Goal: Use online tool/utility: Utilize a website feature to perform a specific function

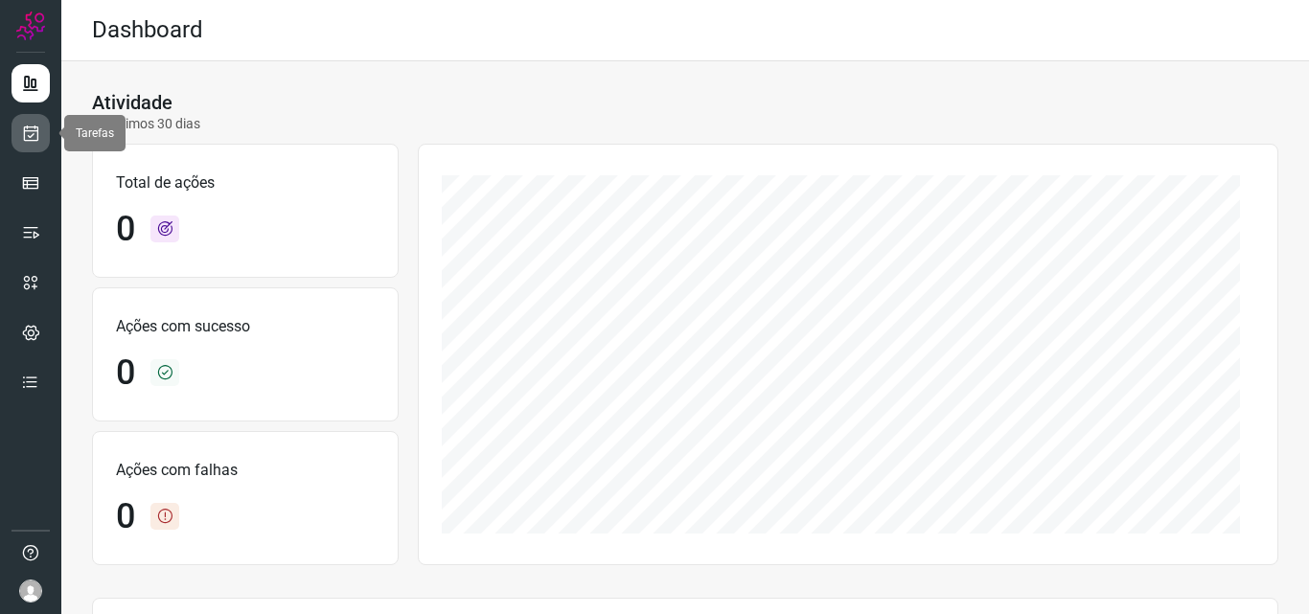
click at [14, 127] on link at bounding box center [31, 133] width 38 height 38
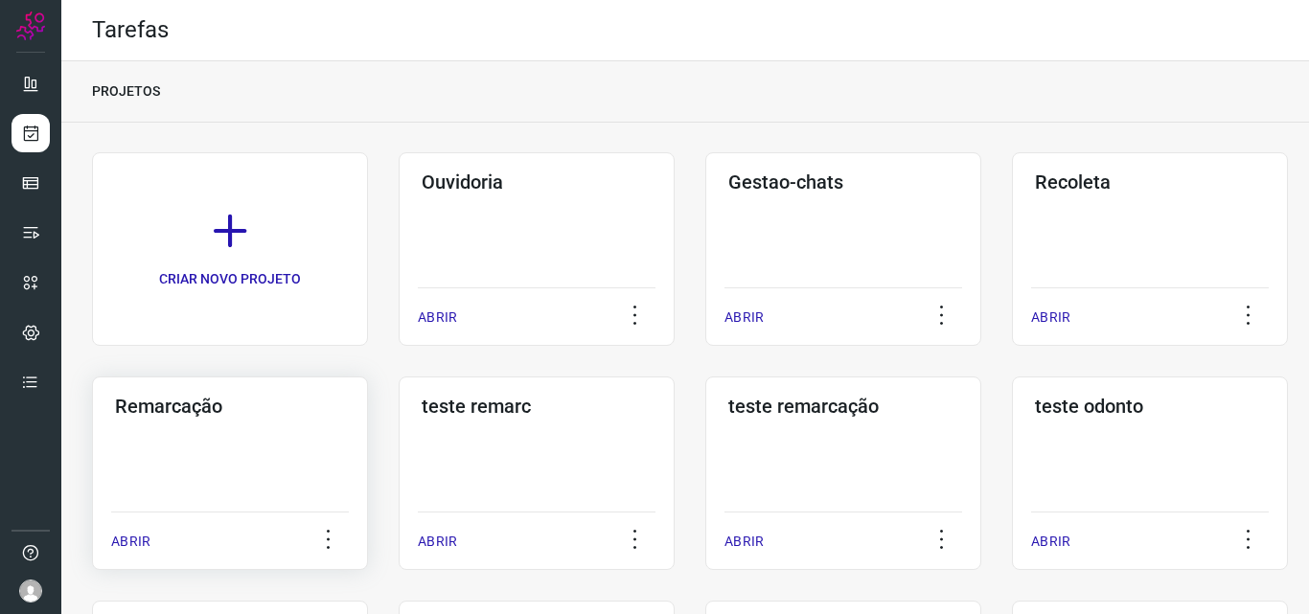
click at [399, 459] on div "Remarcação ABRIR" at bounding box center [537, 474] width 276 height 194
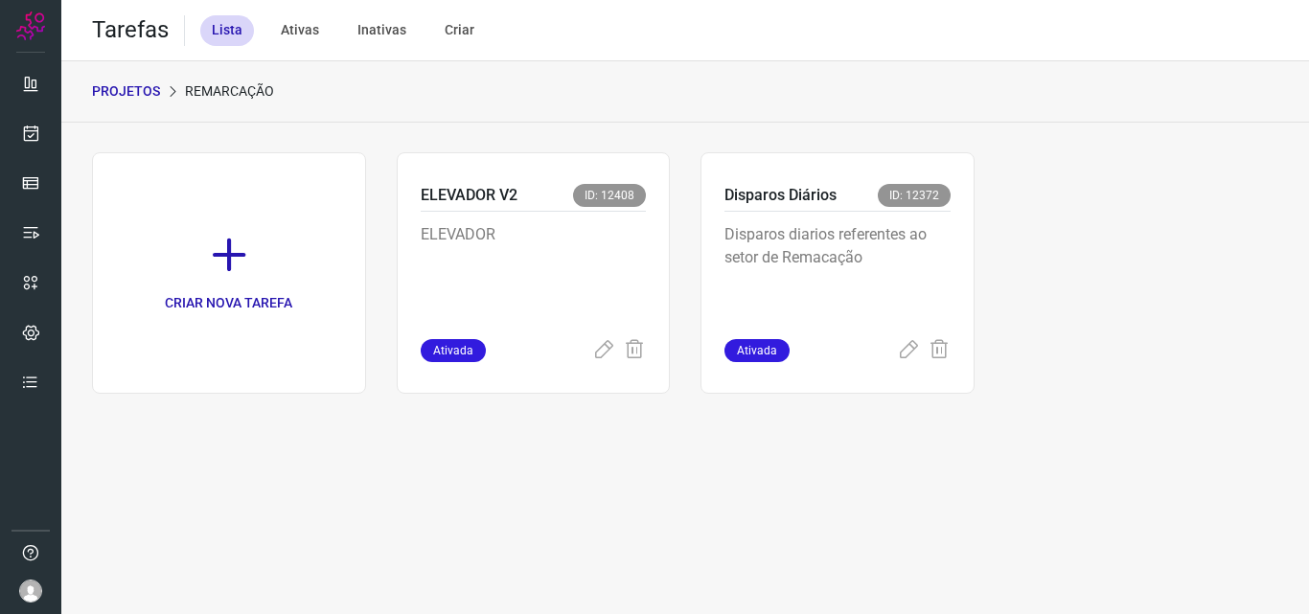
click at [850, 218] on div "Disparos diarios referentes ao setor de Remacação" at bounding box center [838, 275] width 226 height 127
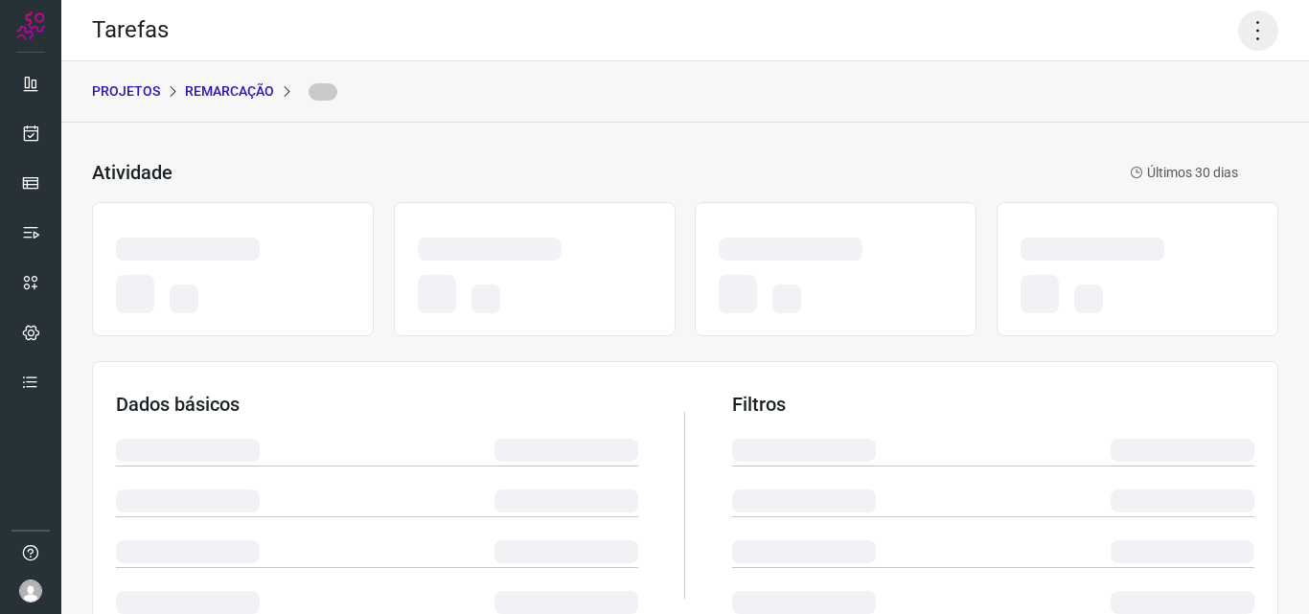
click at [1242, 38] on icon at bounding box center [1259, 31] width 40 height 40
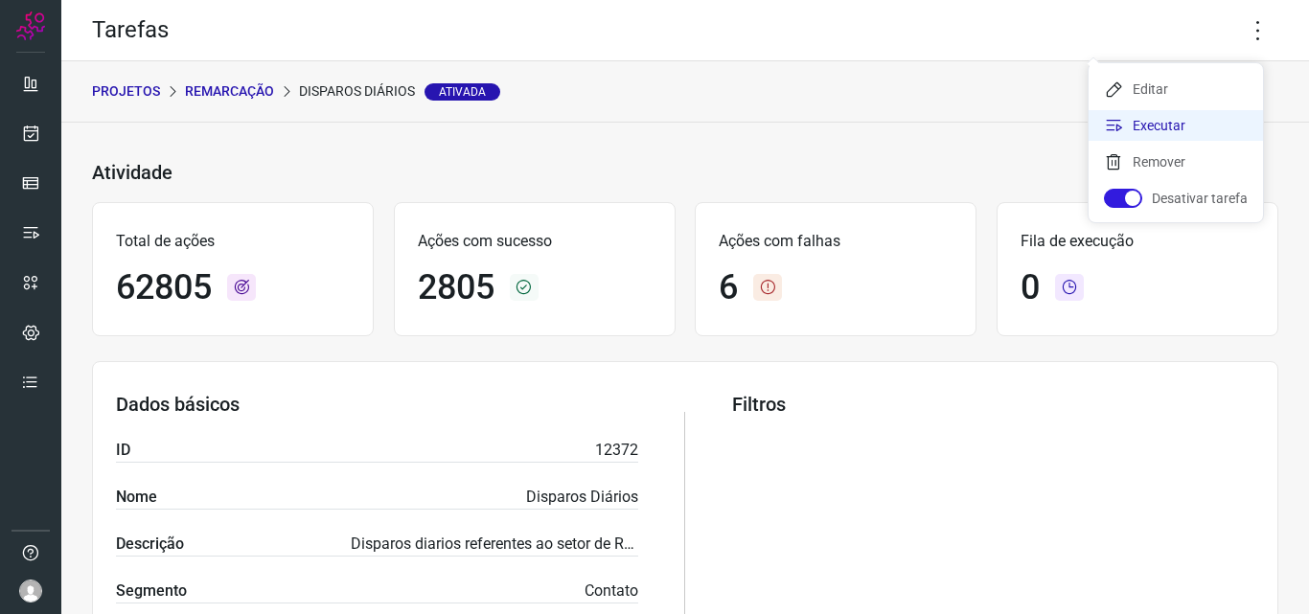
click at [1173, 126] on li "Executar" at bounding box center [1176, 125] width 174 height 31
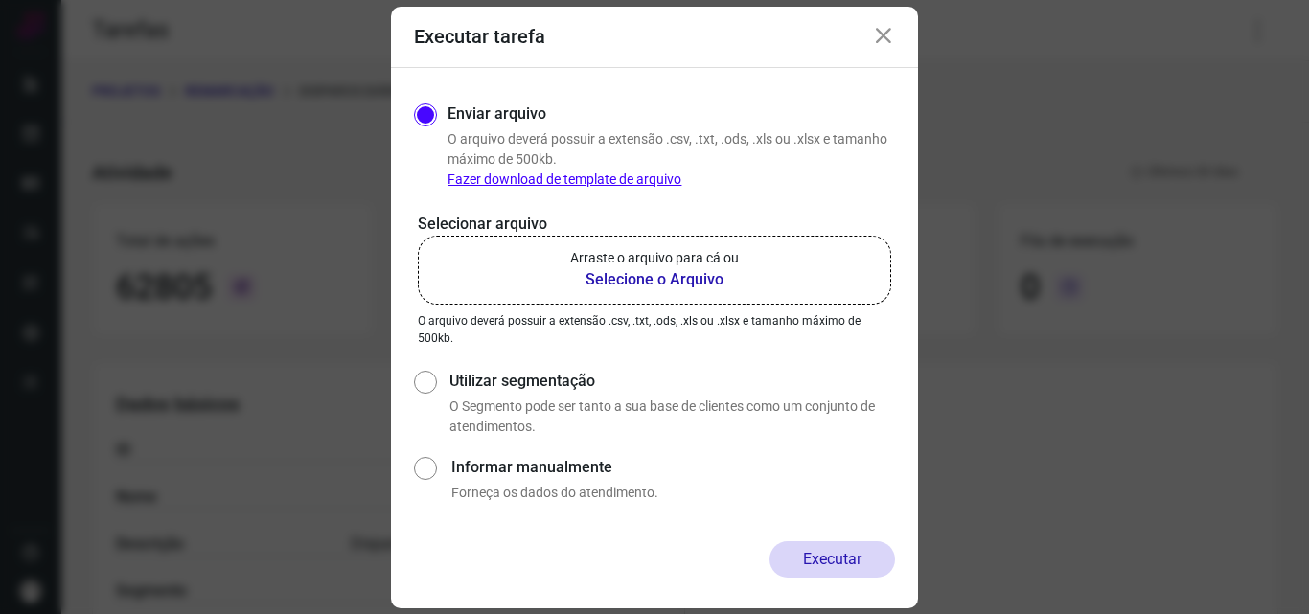
click at [592, 269] on b "Selecione o Arquivo" at bounding box center [654, 279] width 169 height 23
click at [0, 0] on input "Arraste o arquivo para cá ou Selecione o Arquivo" at bounding box center [0, 0] width 0 height 0
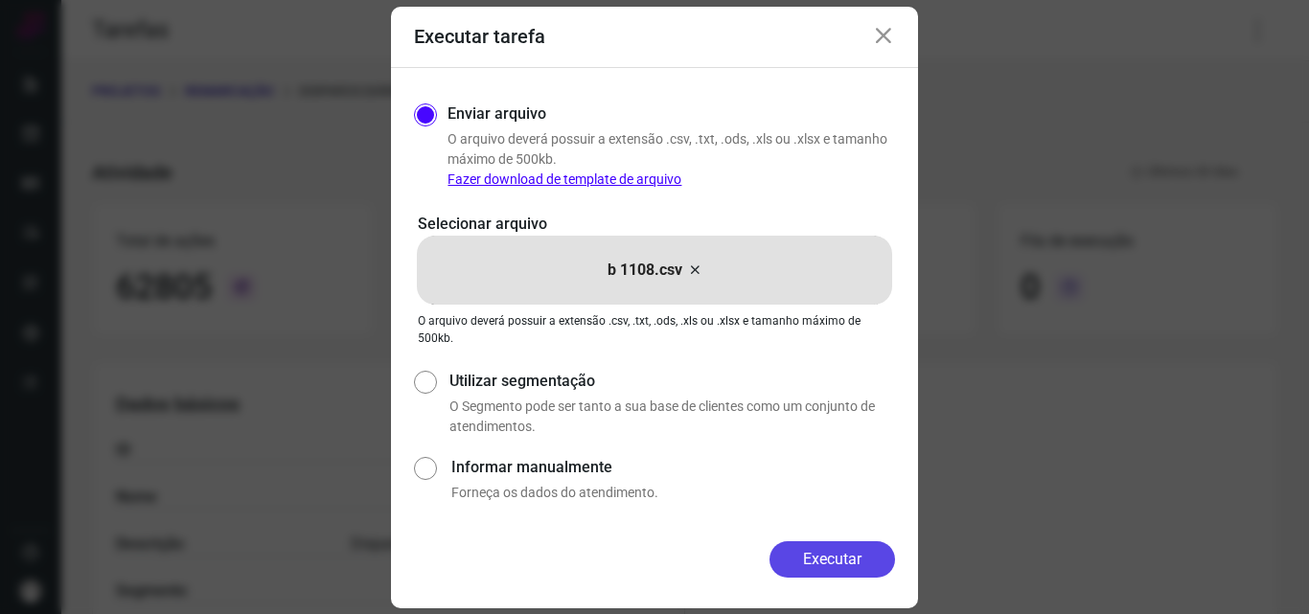
click at [820, 544] on button "Executar" at bounding box center [833, 560] width 126 height 36
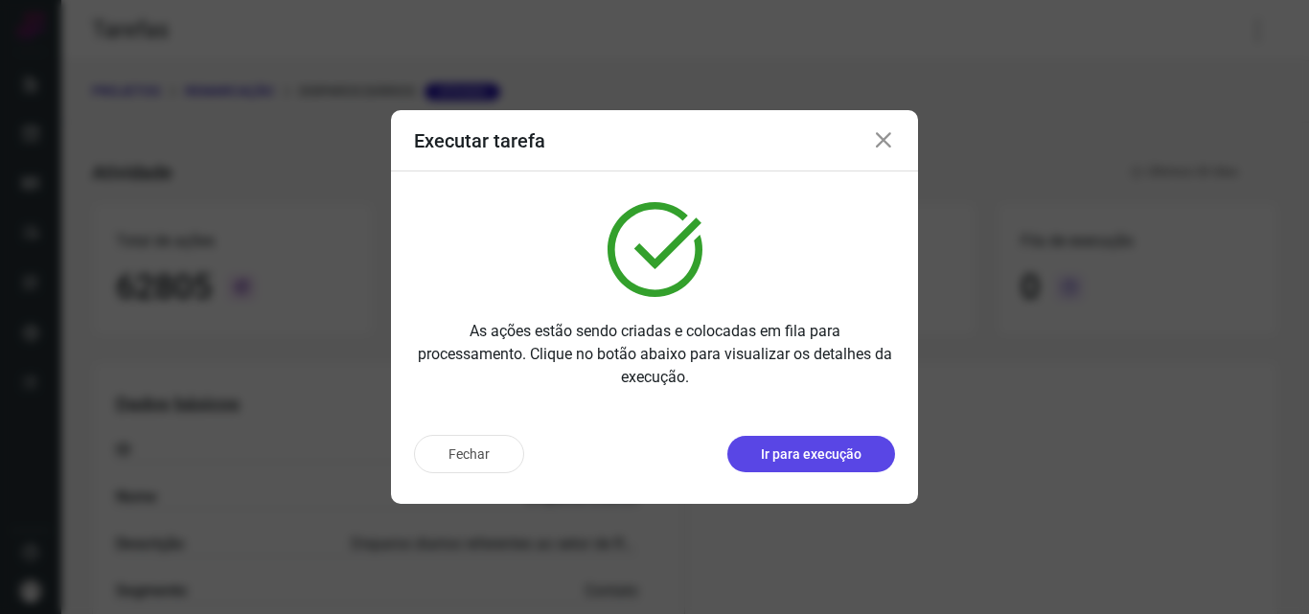
click at [822, 452] on p "Ir para execução" at bounding box center [811, 455] width 101 height 20
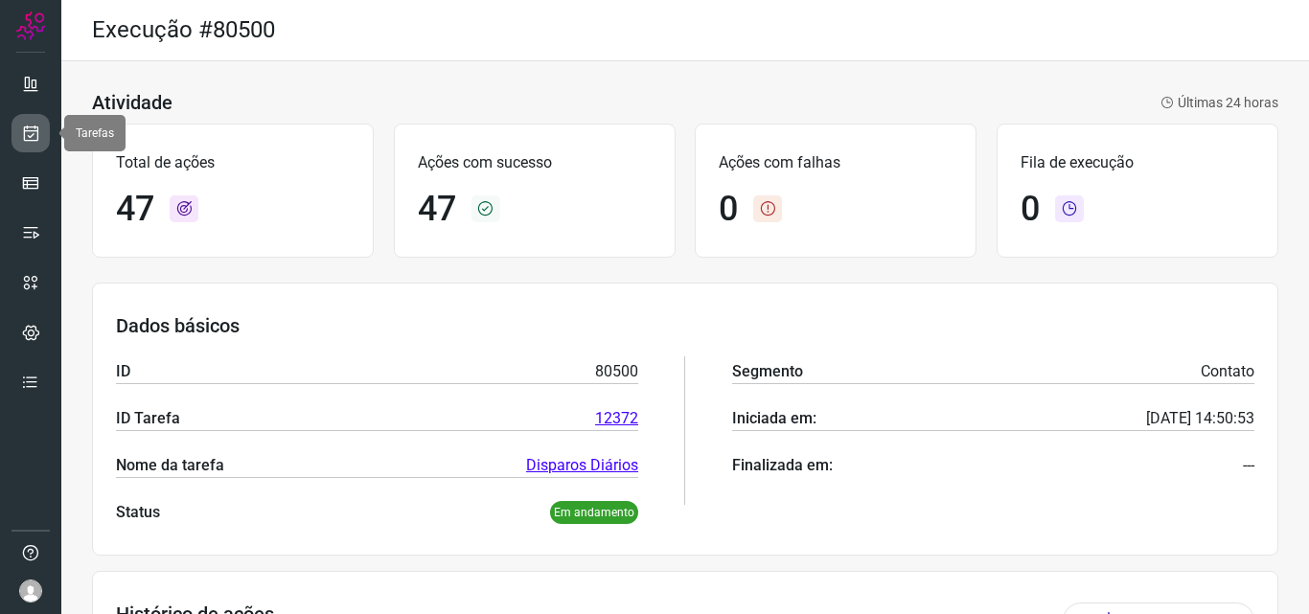
click at [36, 129] on icon at bounding box center [31, 133] width 20 height 19
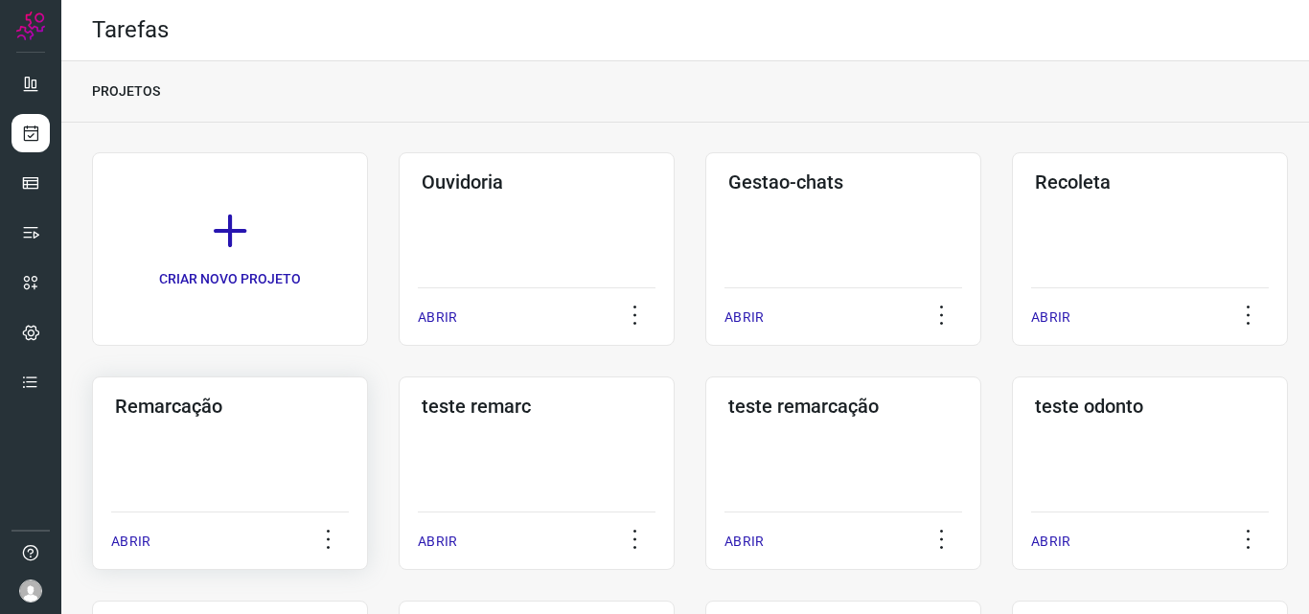
click at [399, 475] on div "Remarcação ABRIR" at bounding box center [537, 474] width 276 height 194
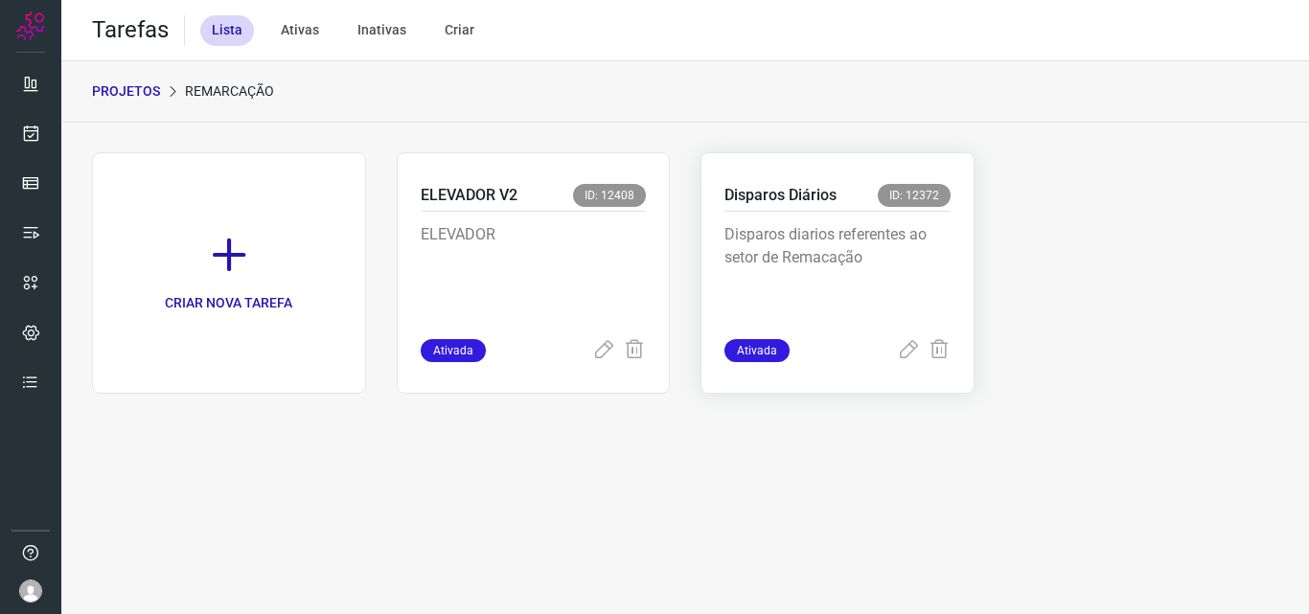
click at [935, 299] on p "Disparos diarios referentes ao setor de Remacação" at bounding box center [838, 271] width 226 height 96
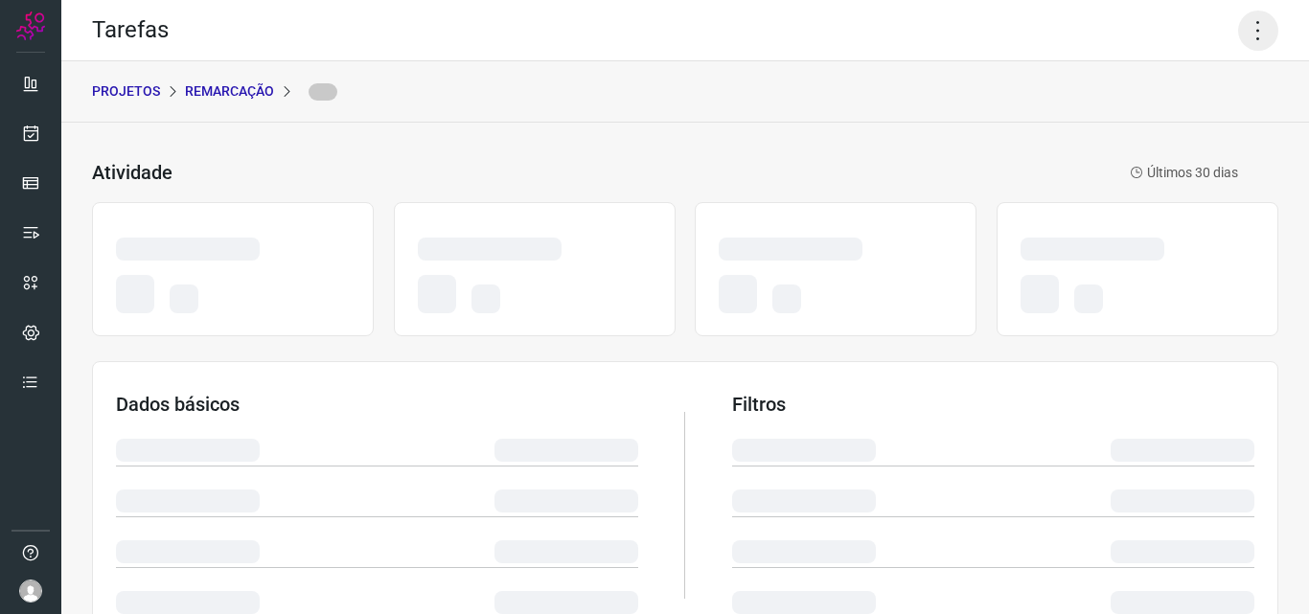
click at [1255, 33] on icon at bounding box center [1259, 31] width 40 height 40
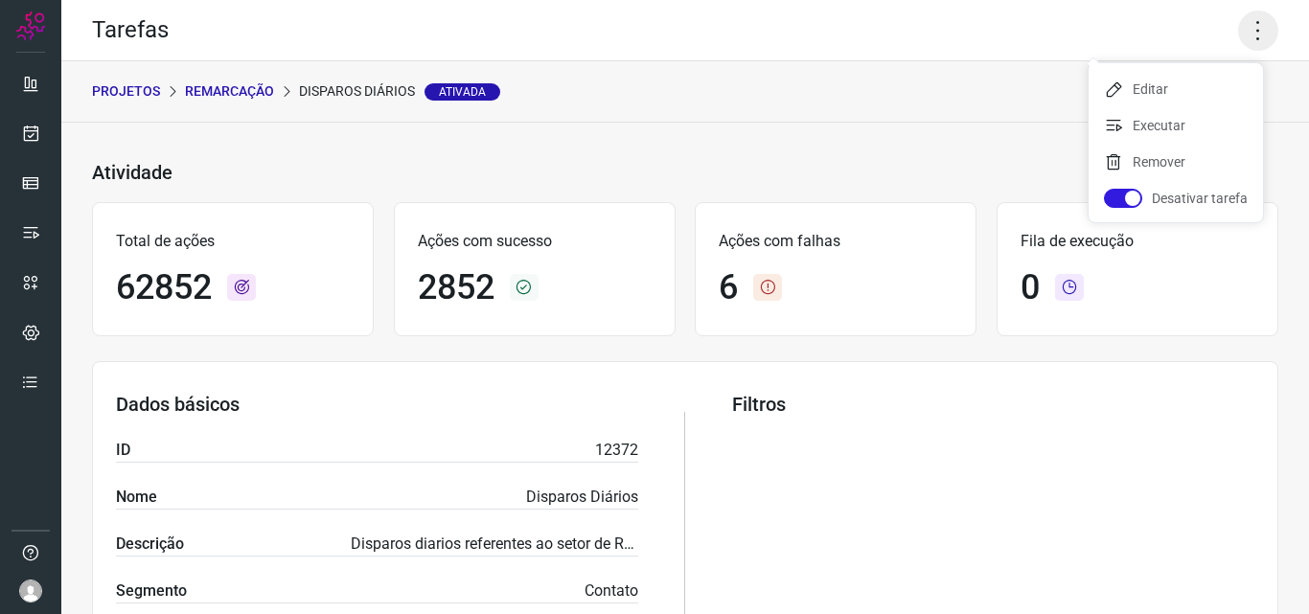
click at [1247, 30] on icon at bounding box center [1259, 31] width 40 height 40
click at [1202, 122] on li "Executar" at bounding box center [1176, 125] width 174 height 31
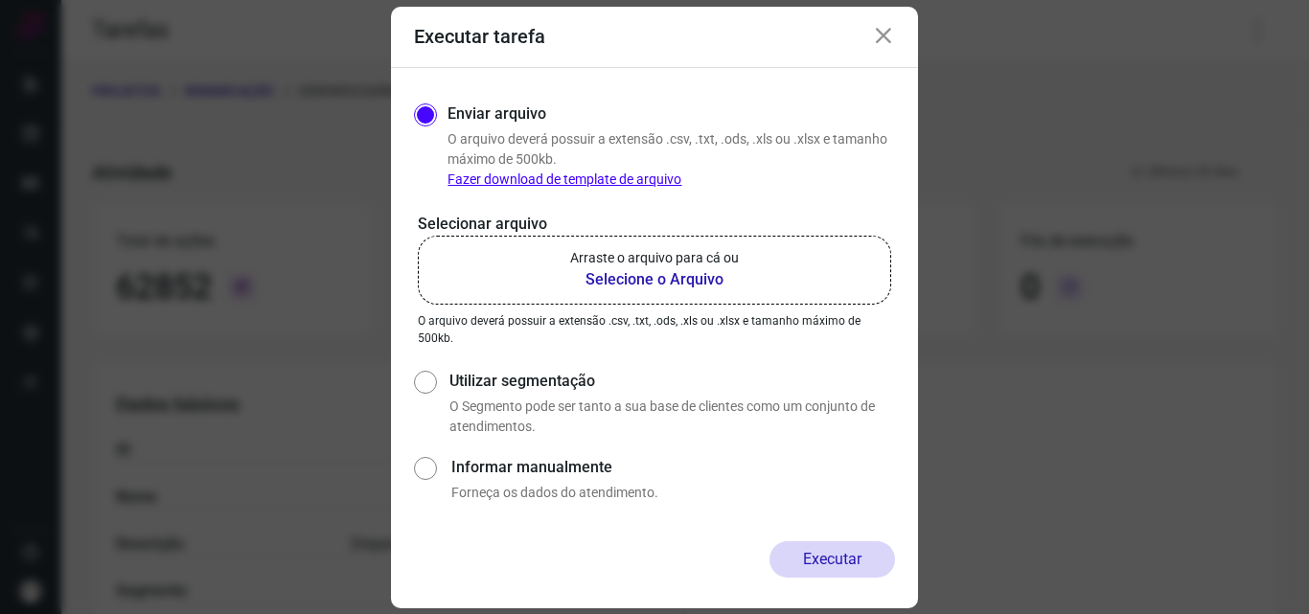
click at [688, 255] on p "Arraste o arquivo para cá ou" at bounding box center [654, 258] width 169 height 20
click at [0, 0] on input "Arraste o arquivo para cá ou Selecione o Arquivo" at bounding box center [0, 0] width 0 height 0
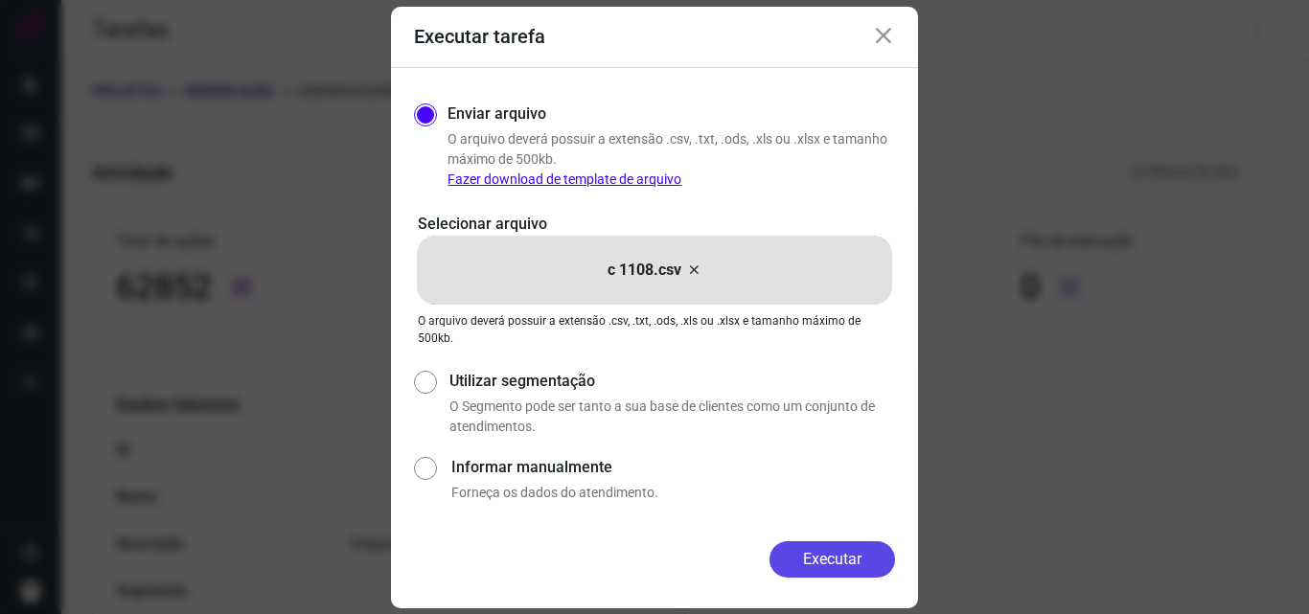
click at [816, 561] on button "Executar" at bounding box center [833, 560] width 126 height 36
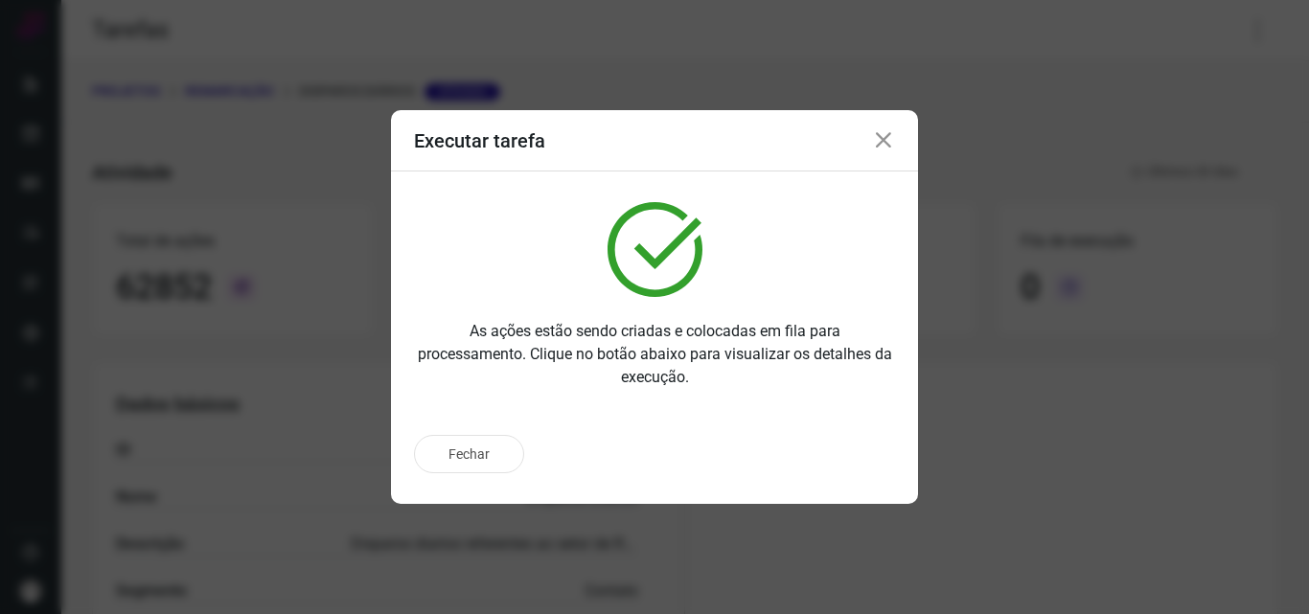
click at [842, 455] on div "Fechar" at bounding box center [654, 454] width 481 height 38
click at [842, 455] on p "Ir para execução" at bounding box center [811, 455] width 101 height 20
